Goal: Task Accomplishment & Management: Use online tool/utility

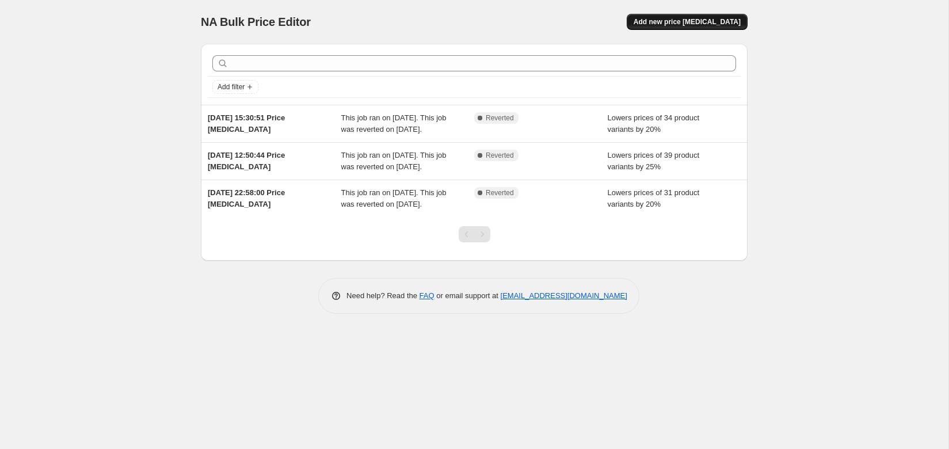
click at [695, 23] on span "Add new price change job" at bounding box center [687, 21] width 107 height 9
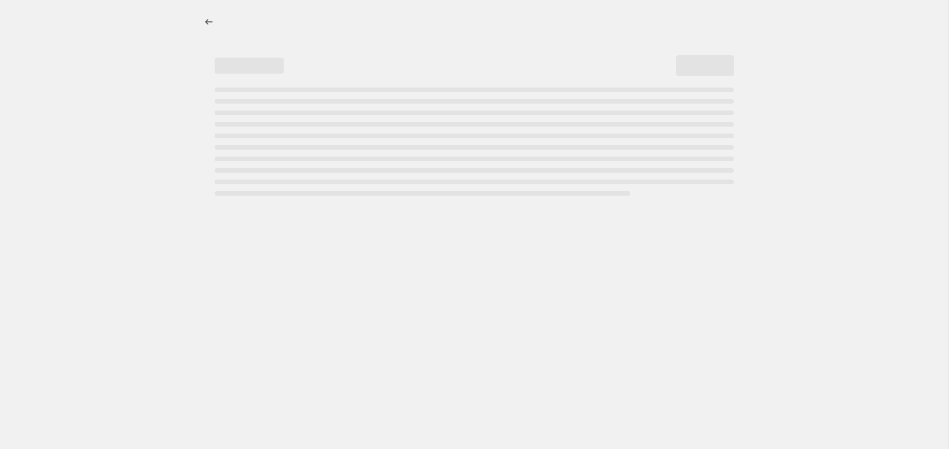
select select "percentage"
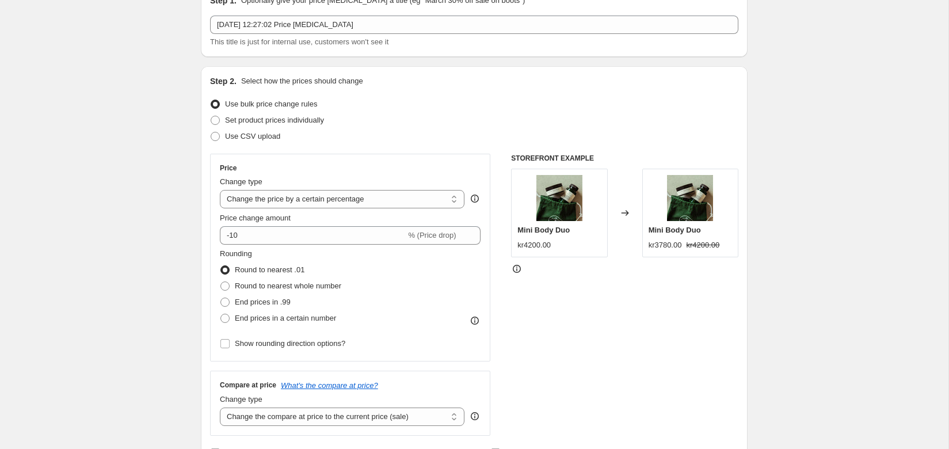
scroll to position [84, 0]
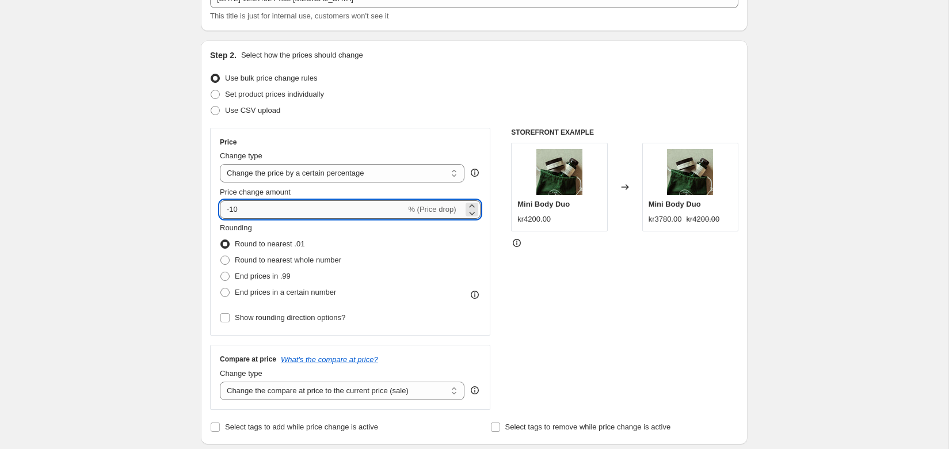
click at [268, 205] on input "-10" at bounding box center [313, 209] width 186 height 18
type input "-1"
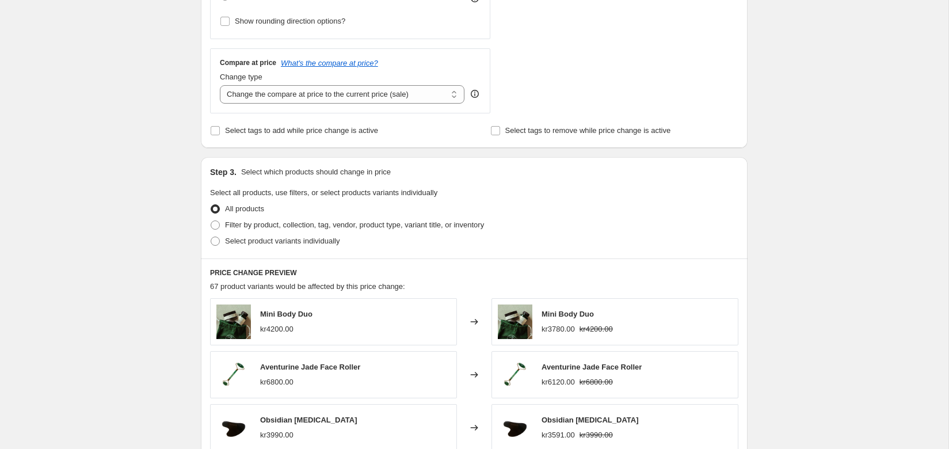
scroll to position [382, 0]
type input "-25"
click at [215, 222] on span at bounding box center [215, 223] width 9 height 9
click at [211, 220] on input "Filter by product, collection, tag, vendor, product type, variant title, or inv…" at bounding box center [211, 219] width 1 height 1
radio input "true"
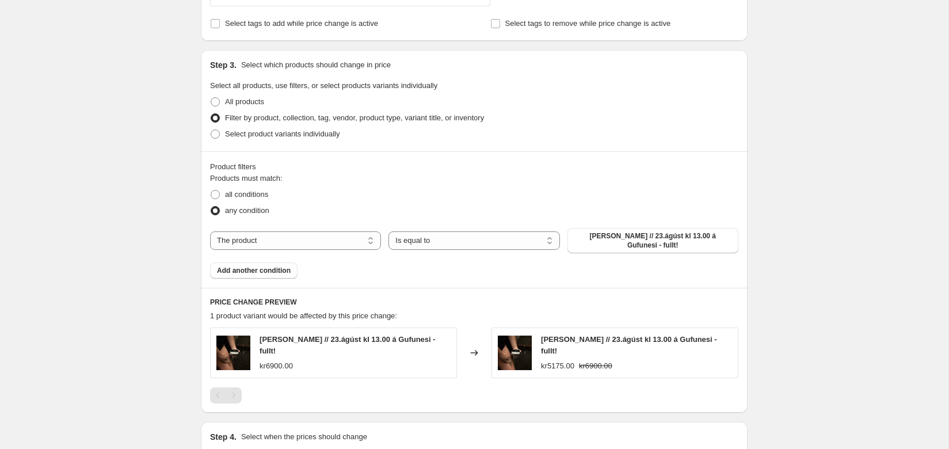
scroll to position [488, 0]
click at [275, 237] on select "The product The product's collection The product's tag The product's vendor The…" at bounding box center [295, 240] width 171 height 18
click at [216, 134] on span at bounding box center [215, 133] width 9 height 9
click at [211, 129] on input "Select product variants individually" at bounding box center [211, 129] width 1 height 1
radio input "true"
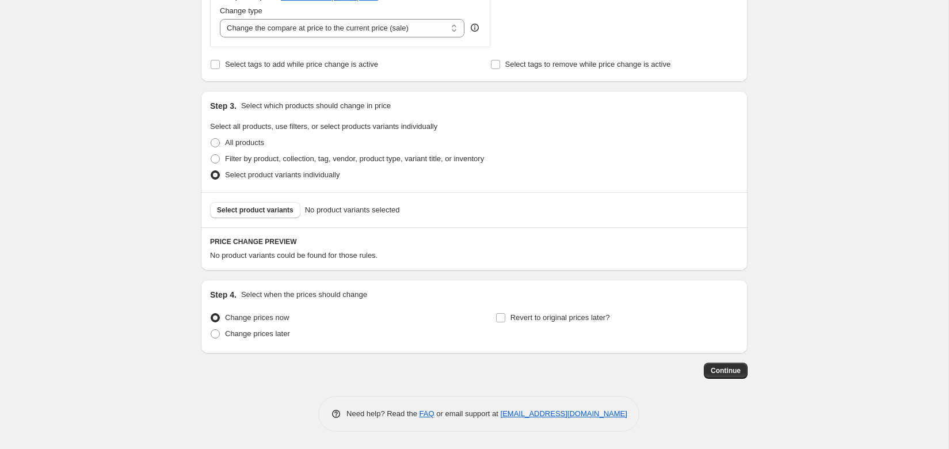
scroll to position [447, 0]
click at [244, 208] on span "Select product variants" at bounding box center [255, 209] width 77 height 9
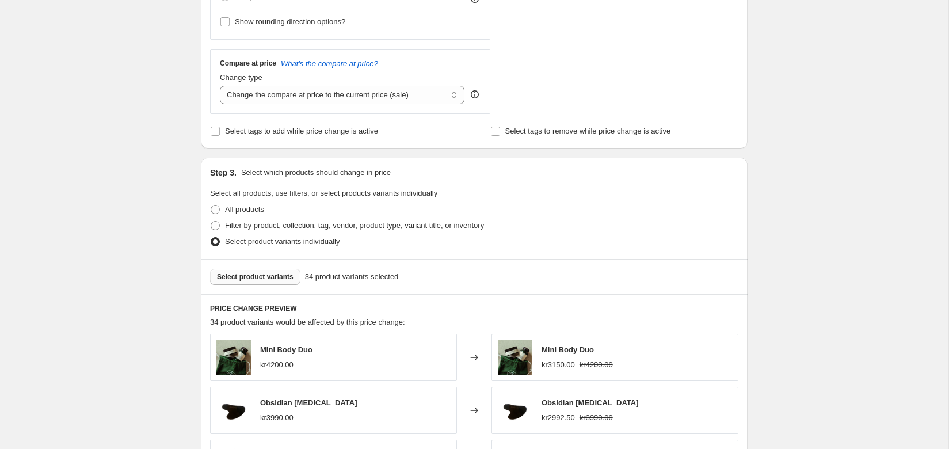
scroll to position [737, 0]
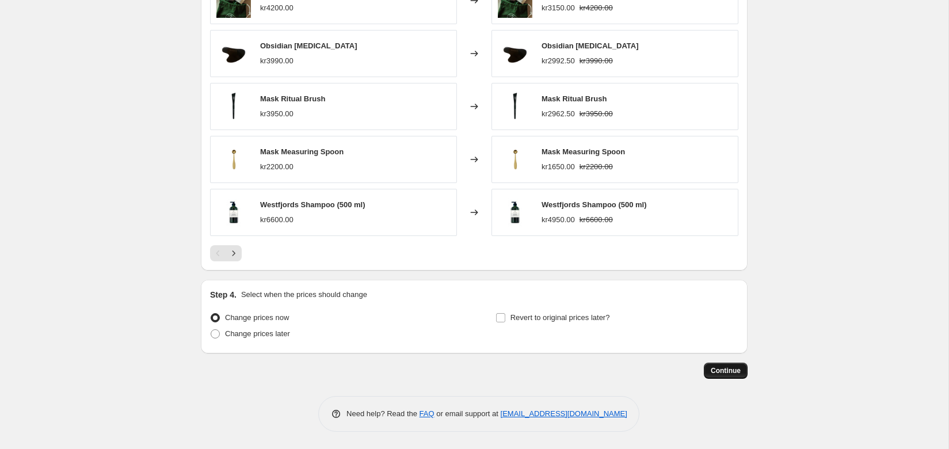
click at [721, 371] on span "Continue" at bounding box center [726, 370] width 30 height 9
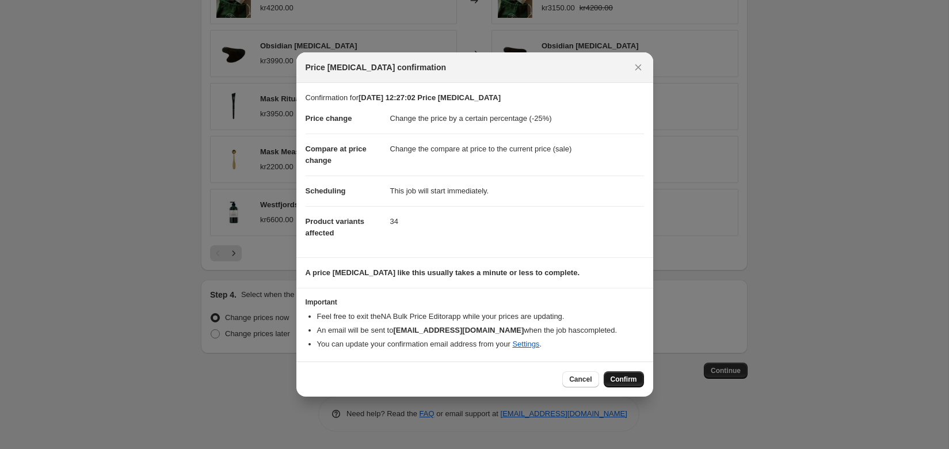
click at [616, 380] on span "Confirm" at bounding box center [624, 379] width 26 height 9
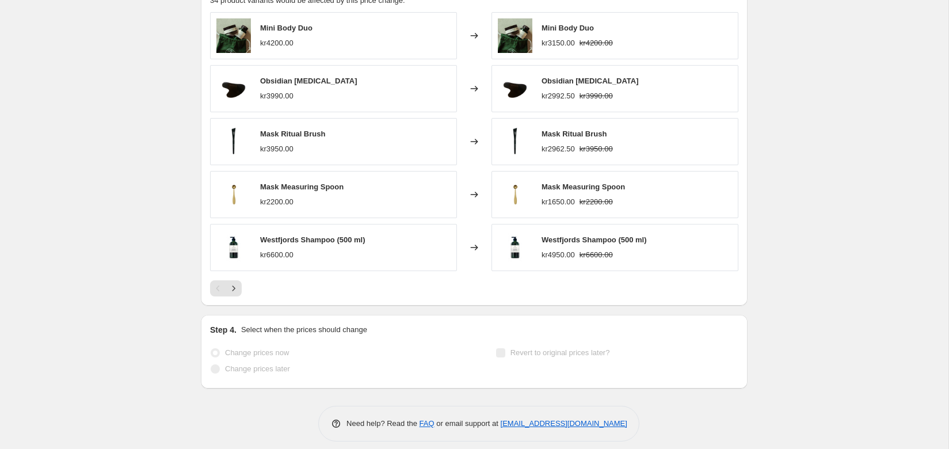
scroll to position [784, 0]
